Goal: Check status: Check status

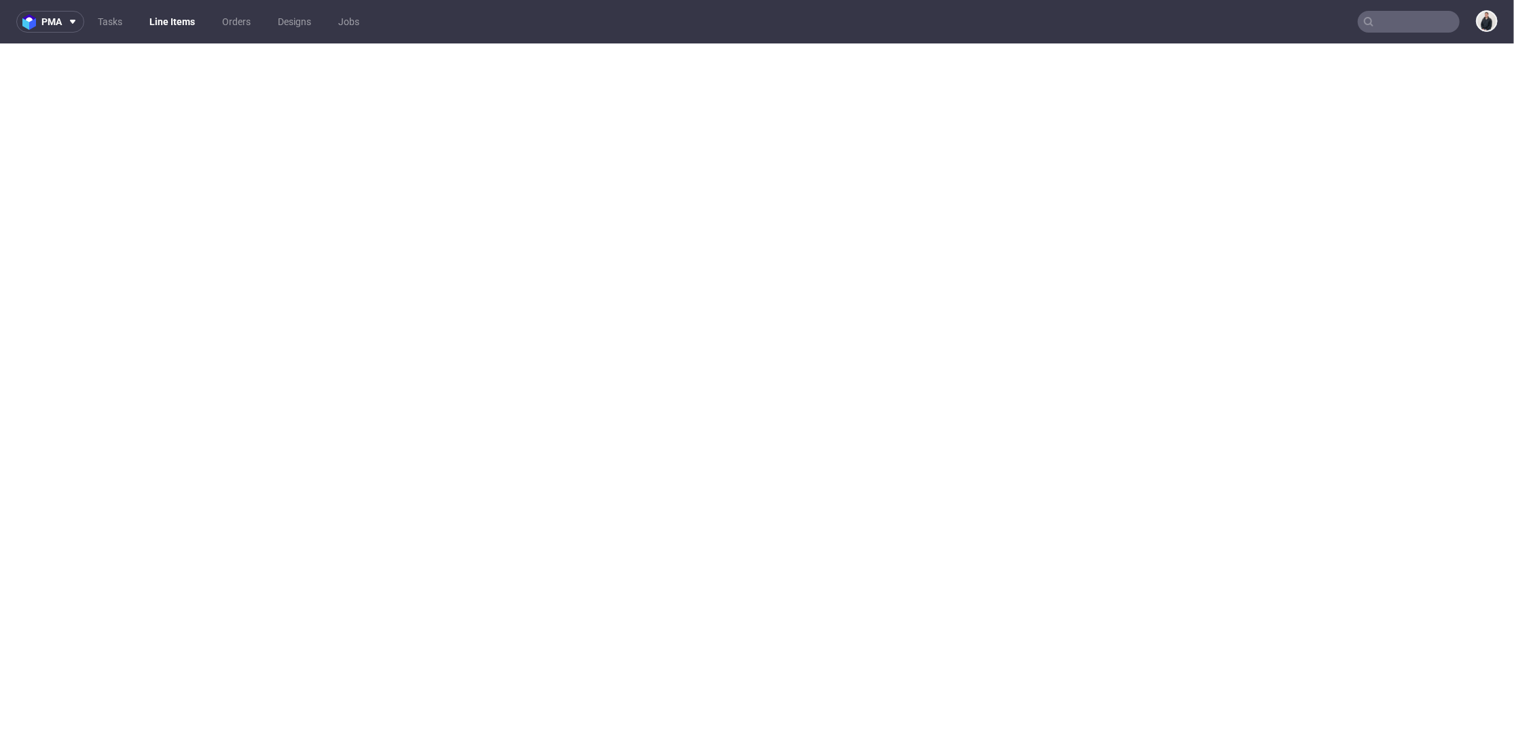
select select "in_progress"
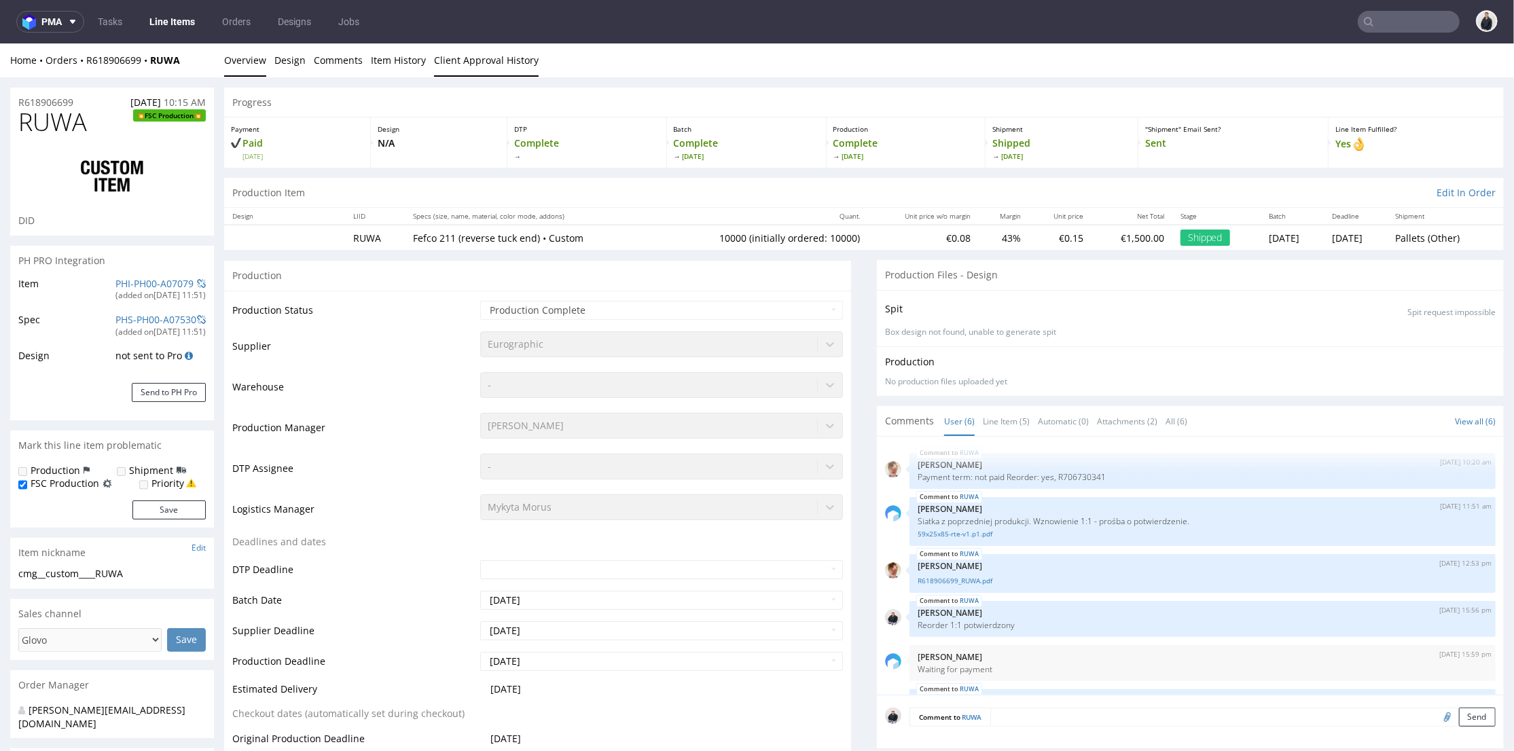
scroll to position [38, 0]
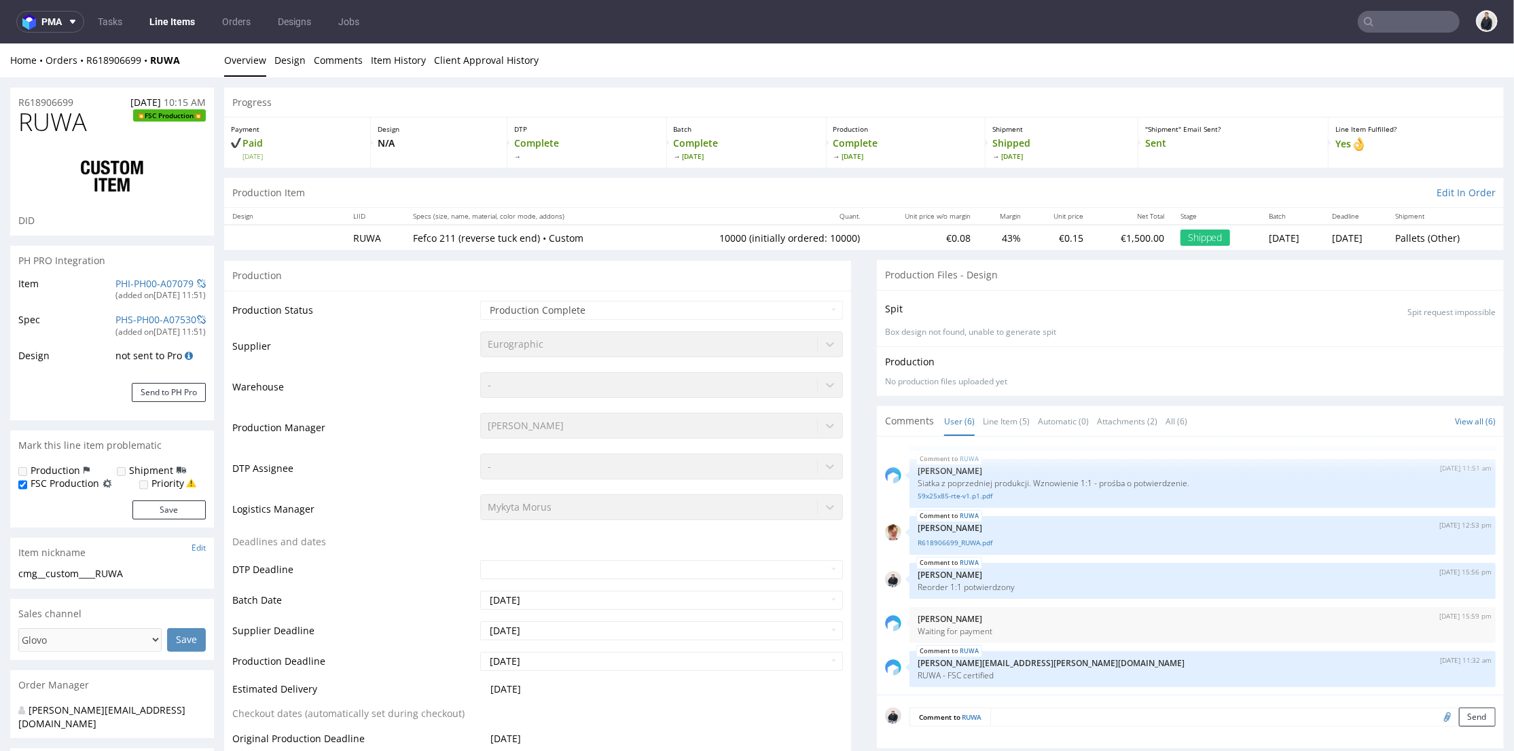
click at [1411, 21] on input "text" at bounding box center [1409, 22] width 102 height 22
paste input "[DOMAIN_NAME]"
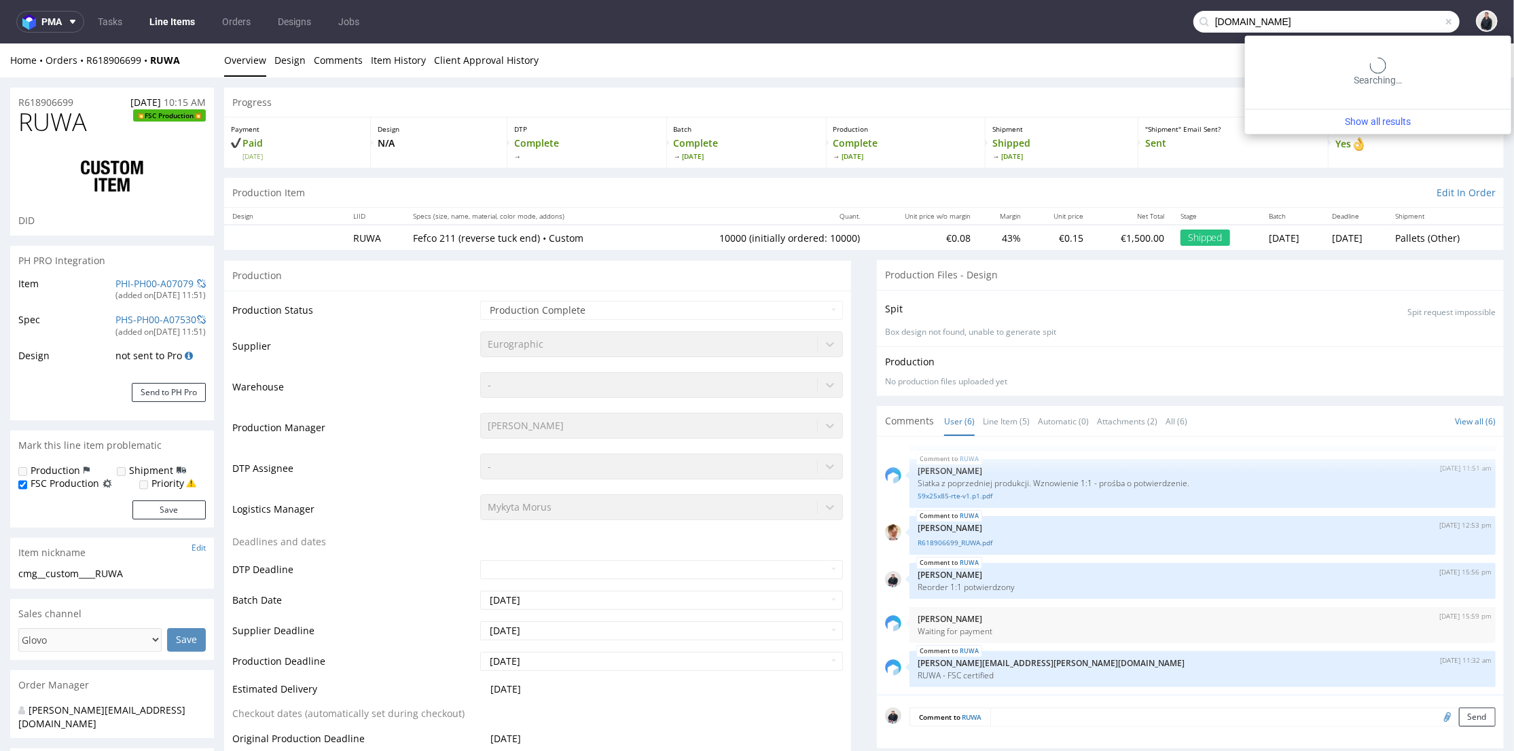
type input "[DOMAIN_NAME]"
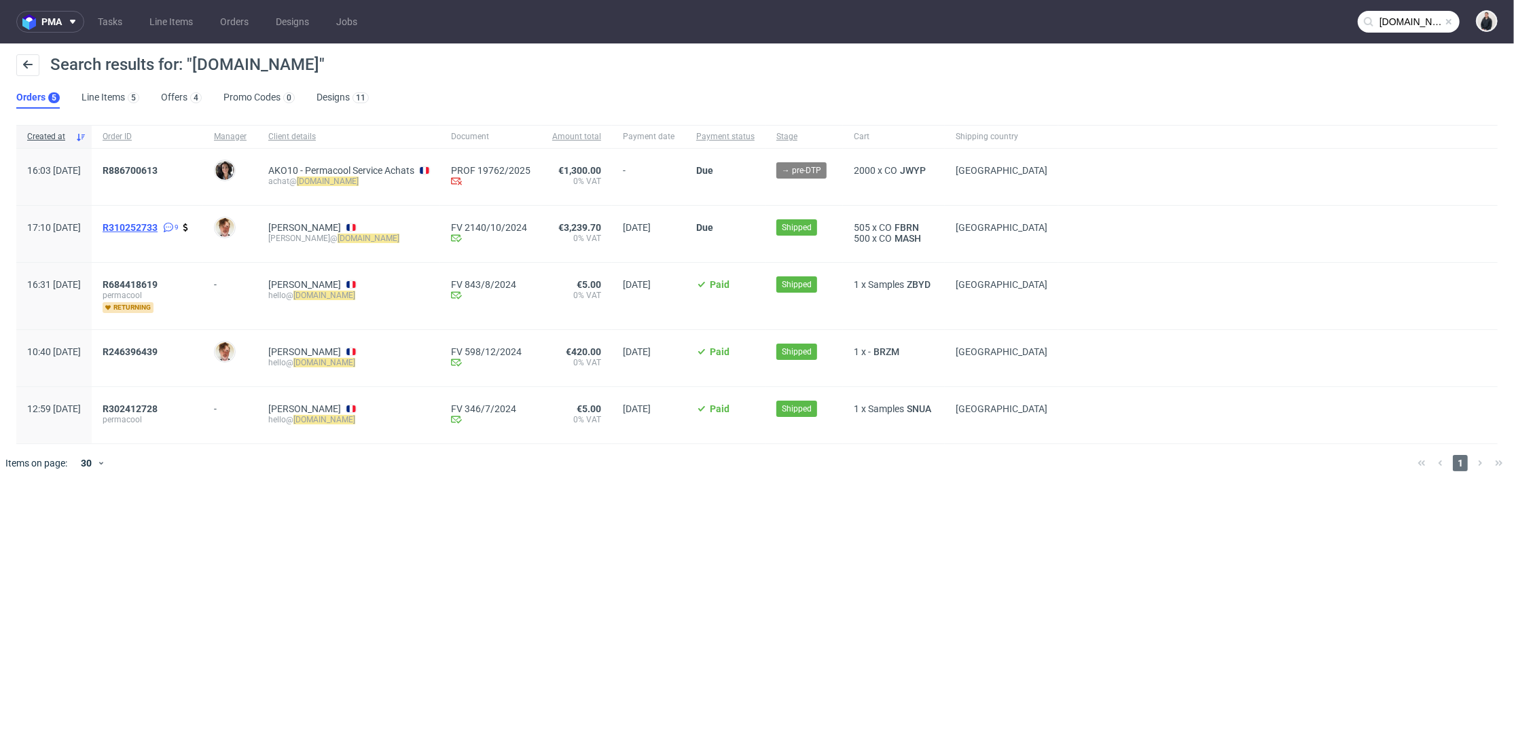
click at [158, 228] on span "R310252733" at bounding box center [130, 227] width 55 height 11
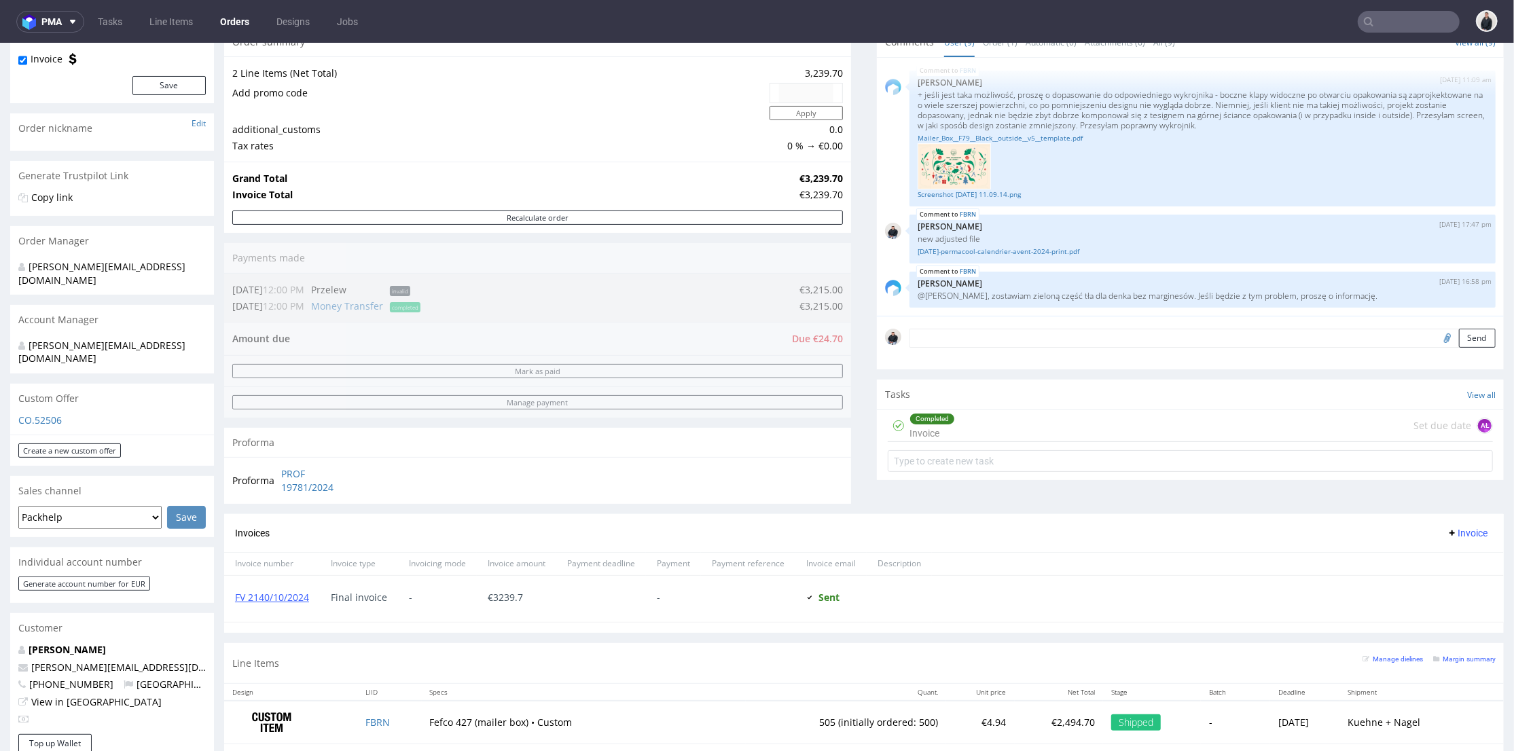
scroll to position [226, 0]
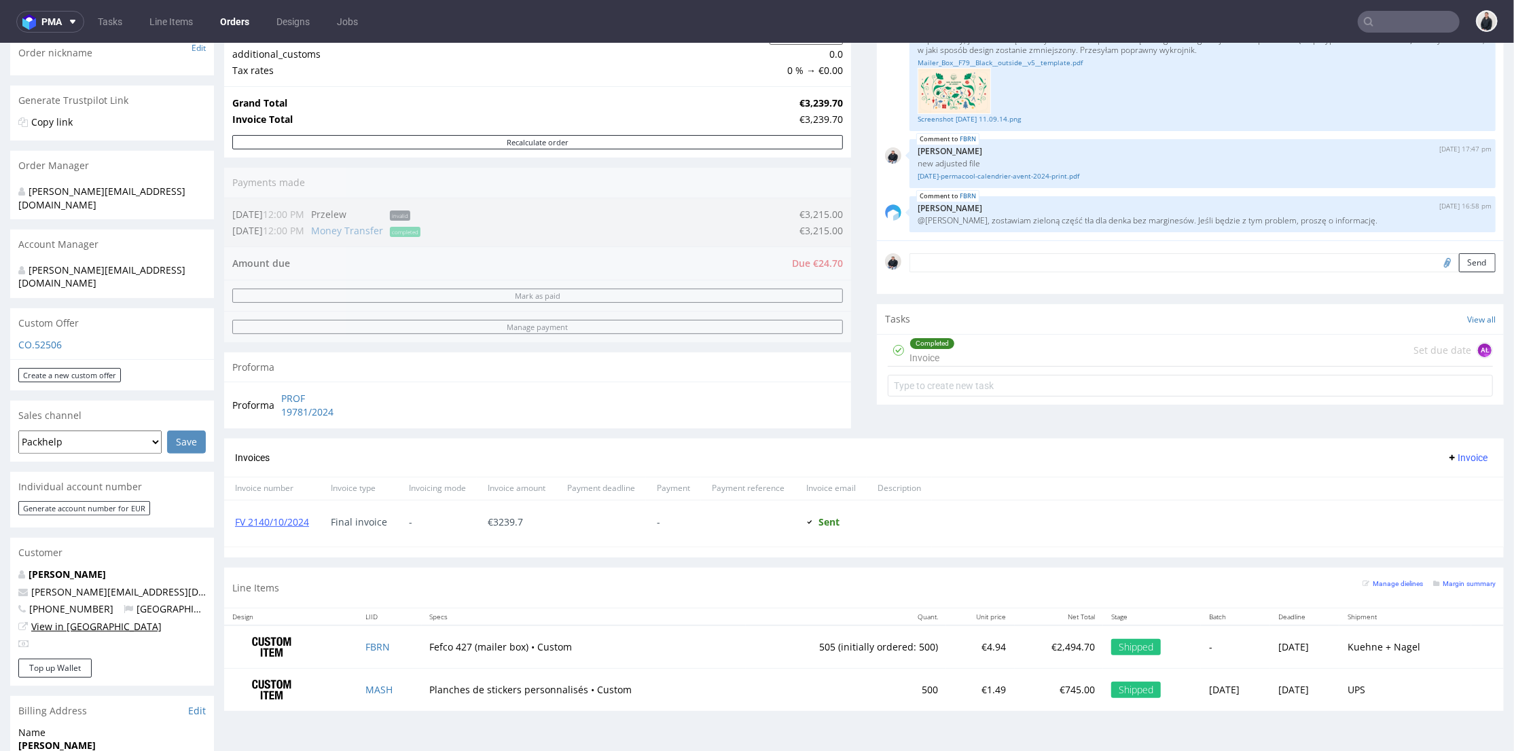
click at [68, 620] on link "View in [GEOGRAPHIC_DATA]" at bounding box center [96, 626] width 130 height 13
click at [91, 620] on link "View in [GEOGRAPHIC_DATA]" at bounding box center [96, 626] width 130 height 13
